Goal: Information Seeking & Learning: Learn about a topic

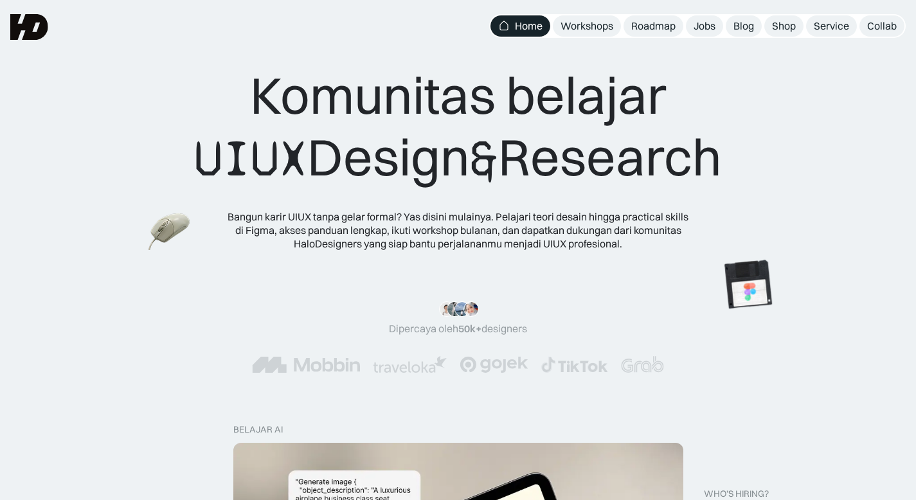
drag, startPoint x: 238, startPoint y: 99, endPoint x: 752, endPoint y: 168, distance: 518.0
click at [752, 168] on div "Komunitas belajar UIUX Design & Research Bangun karir UIUX tanpa gelar formal? …" at bounding box center [457, 157] width 813 height 186
click at [763, 168] on div "Komunitas belajar UIUX Design & Research Bangun karir UIUX tanpa gelar formal? …" at bounding box center [457, 157] width 813 height 186
drag, startPoint x: 763, startPoint y: 168, endPoint x: 174, endPoint y: 95, distance: 593.7
click at [174, 95] on div "Komunitas belajar UIUX Design & Research Bangun karir UIUX tanpa gelar formal? …" at bounding box center [457, 157] width 813 height 186
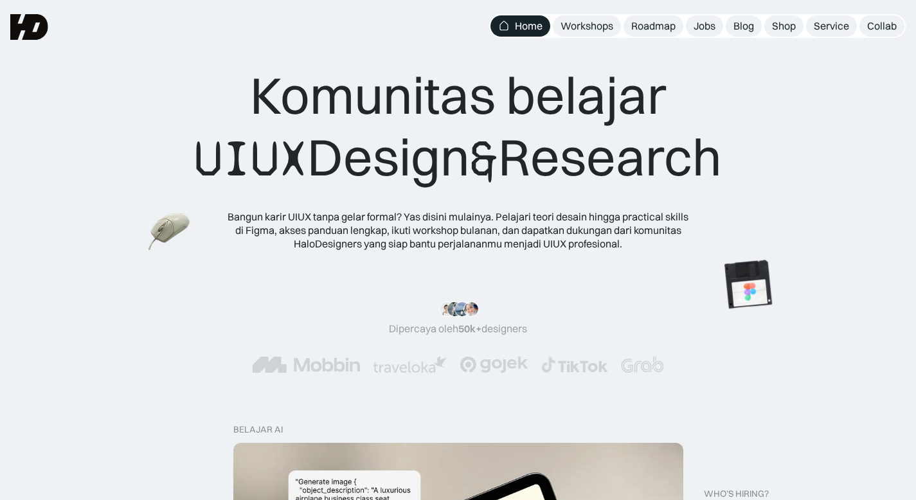
click at [90, 54] on div "Komunitas belajar UIUX Design & Research Bangun karir UIUX tanpa gelar formal? …" at bounding box center [458, 138] width 916 height 276
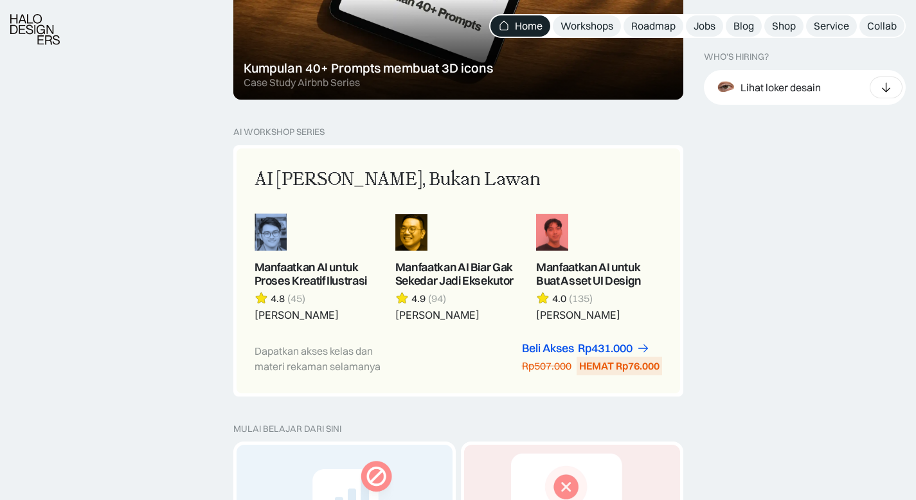
scroll to position [1098, 0]
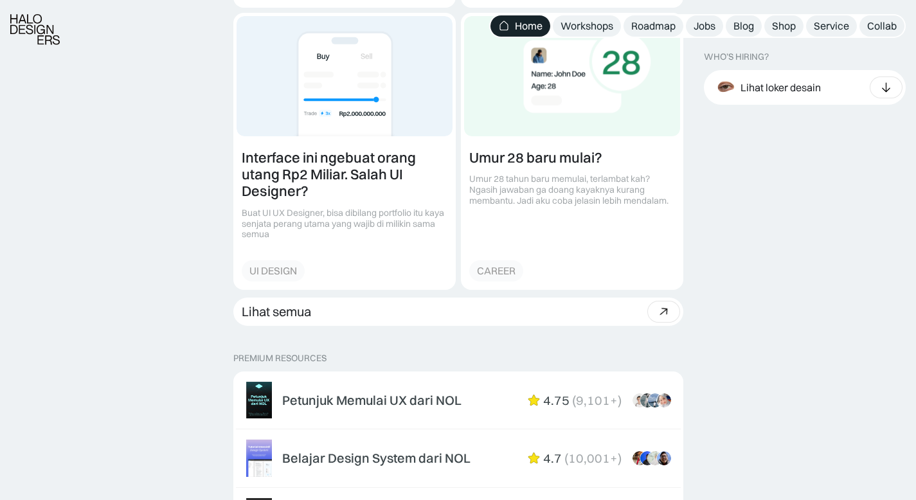
scroll to position [1745, 0]
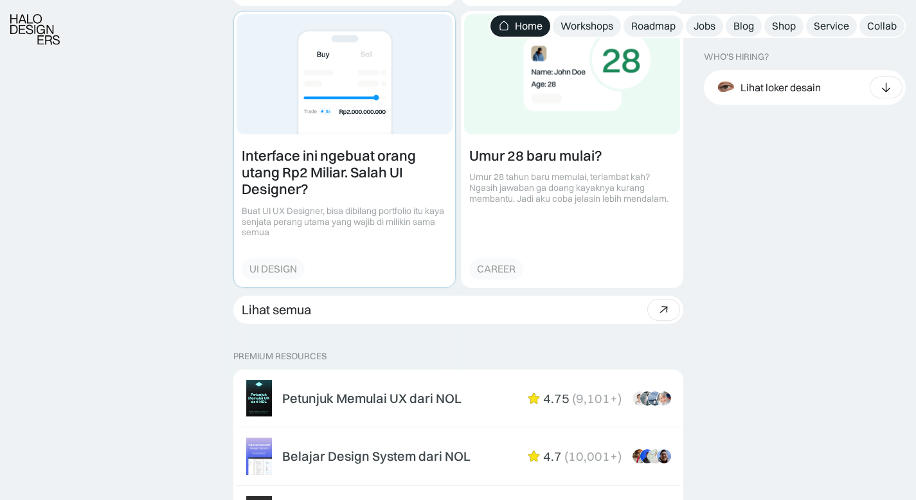
click at [303, 173] on link at bounding box center [344, 150] width 221 height 276
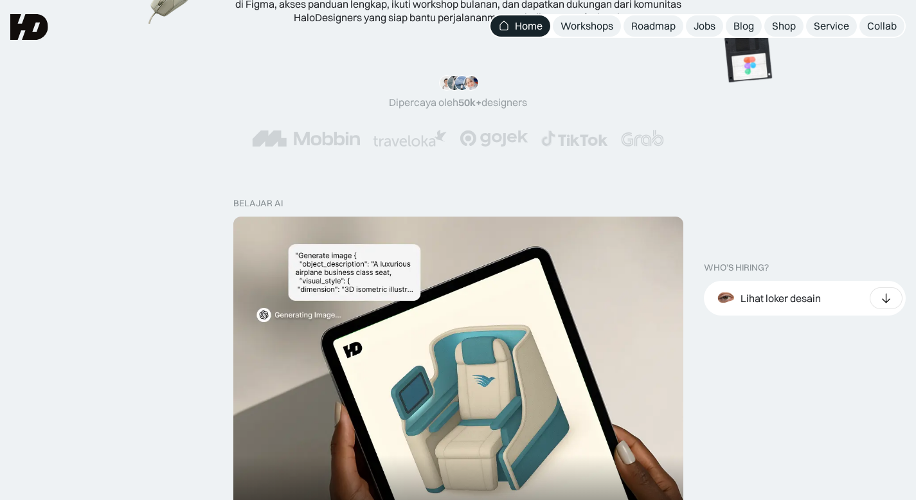
scroll to position [0, 0]
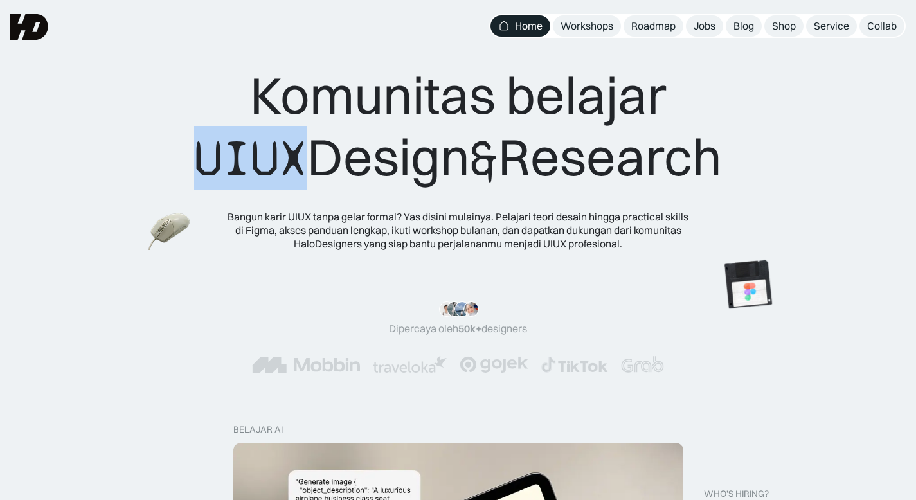
drag, startPoint x: 285, startPoint y: 167, endPoint x: 180, endPoint y: 155, distance: 105.4
click at [194, 155] on span "UIUX" at bounding box center [250, 159] width 113 height 62
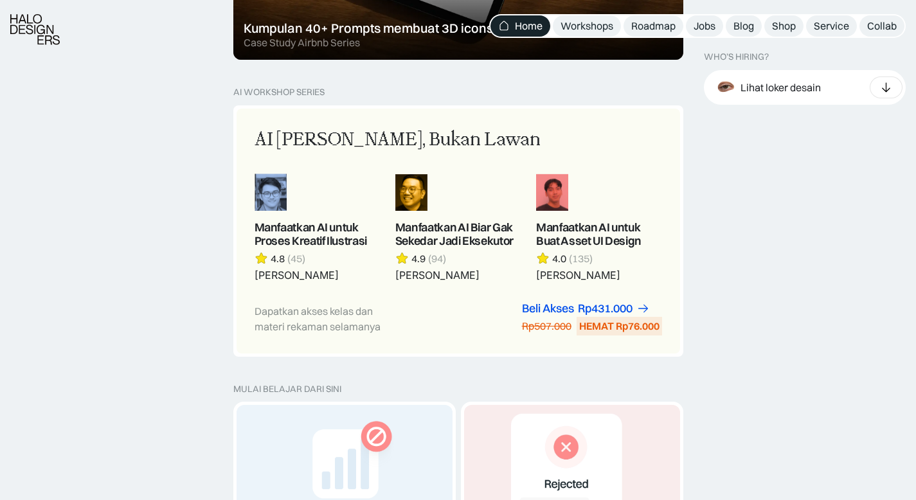
scroll to position [1085, 0]
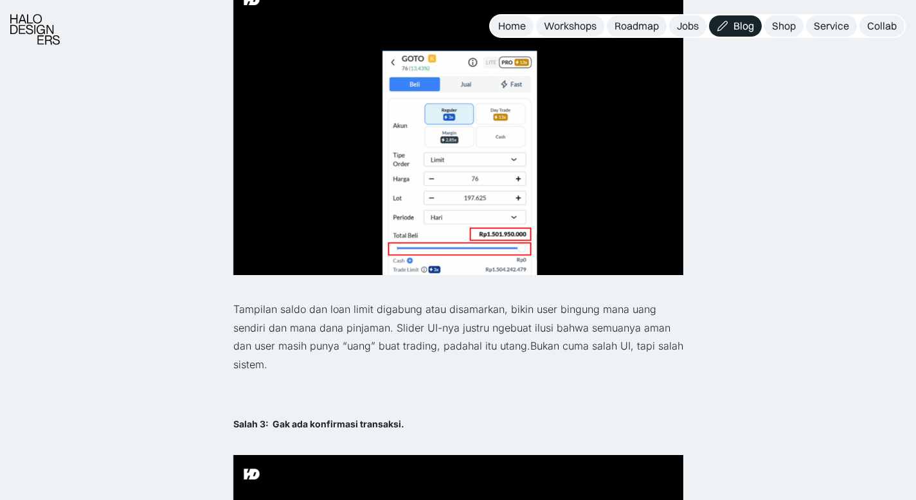
scroll to position [1627, 0]
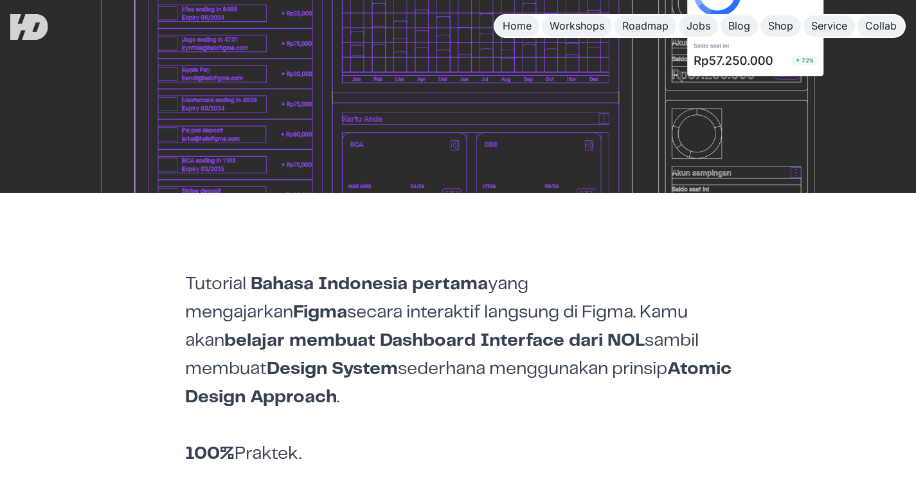
scroll to position [561, 0]
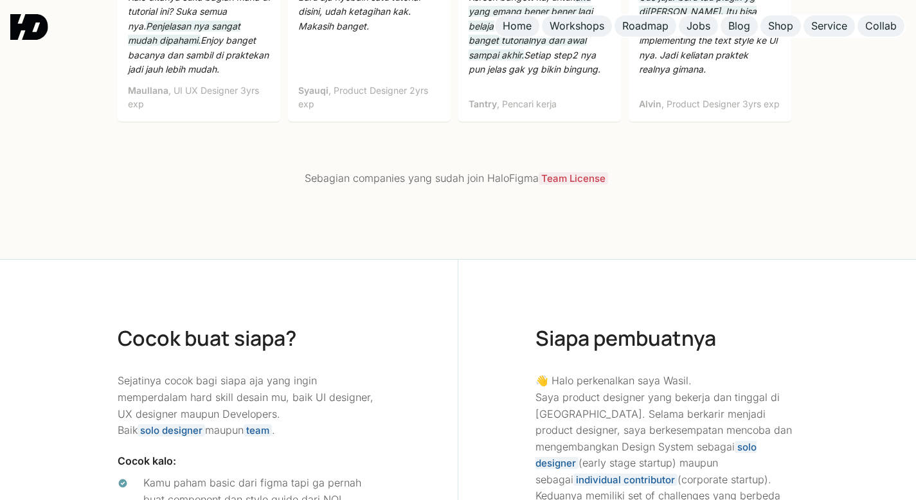
scroll to position [4316, 0]
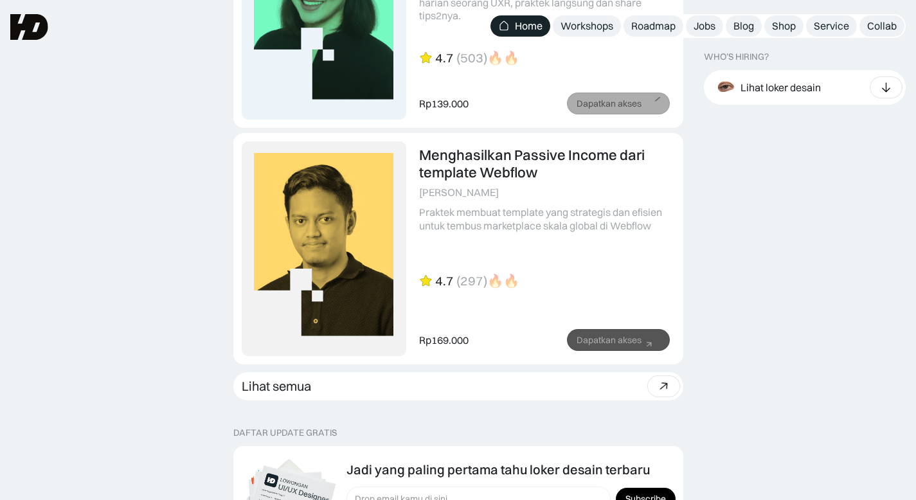
scroll to position [3357, 0]
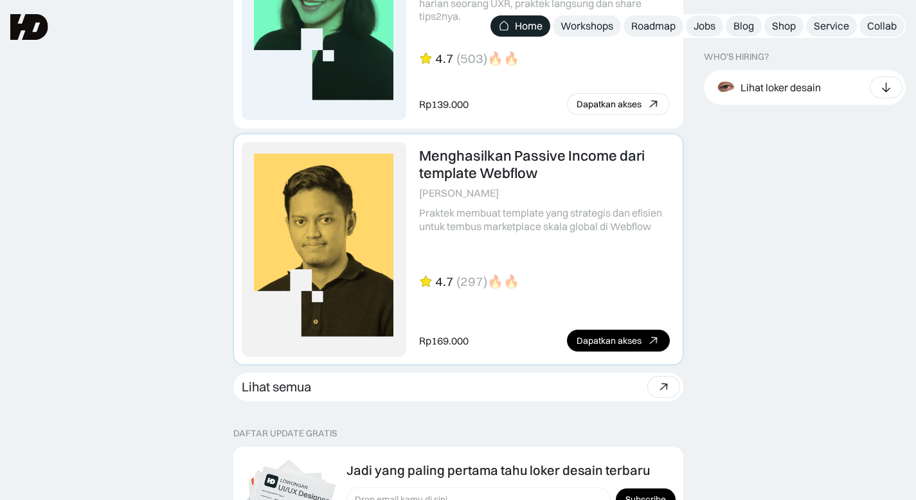
click at [483, 170] on link at bounding box center [458, 249] width 448 height 230
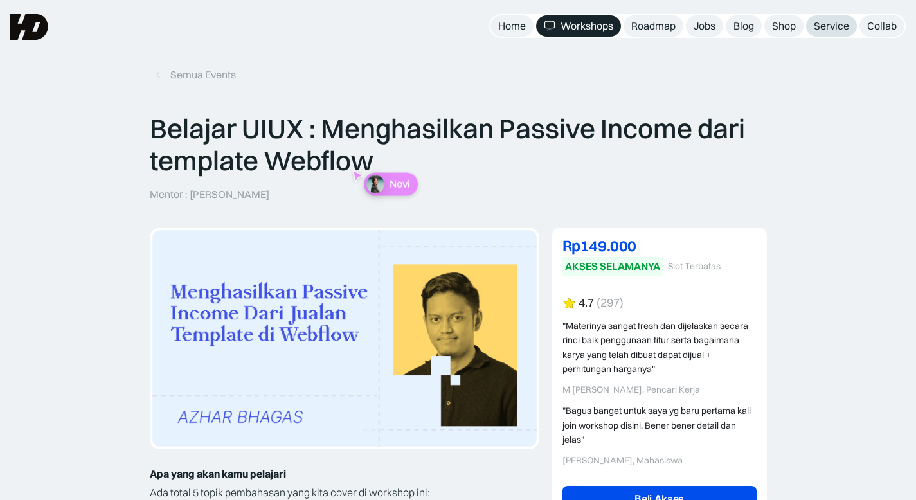
click at [831, 35] on link "Service" at bounding box center [831, 25] width 51 height 21
